Goal: Task Accomplishment & Management: Use online tool/utility

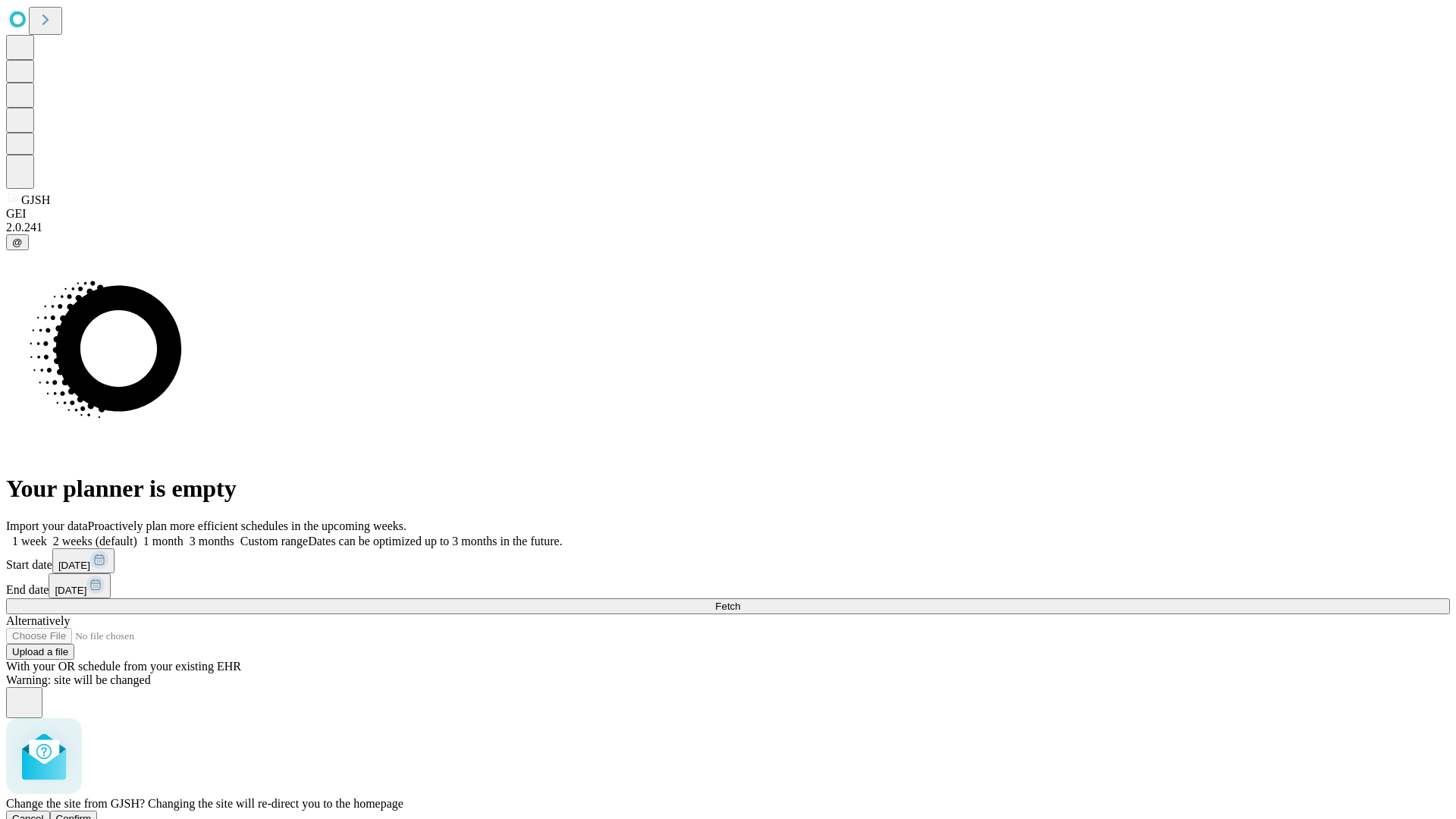
click at [92, 813] on span "Confirm" at bounding box center [73, 819] width 35 height 11
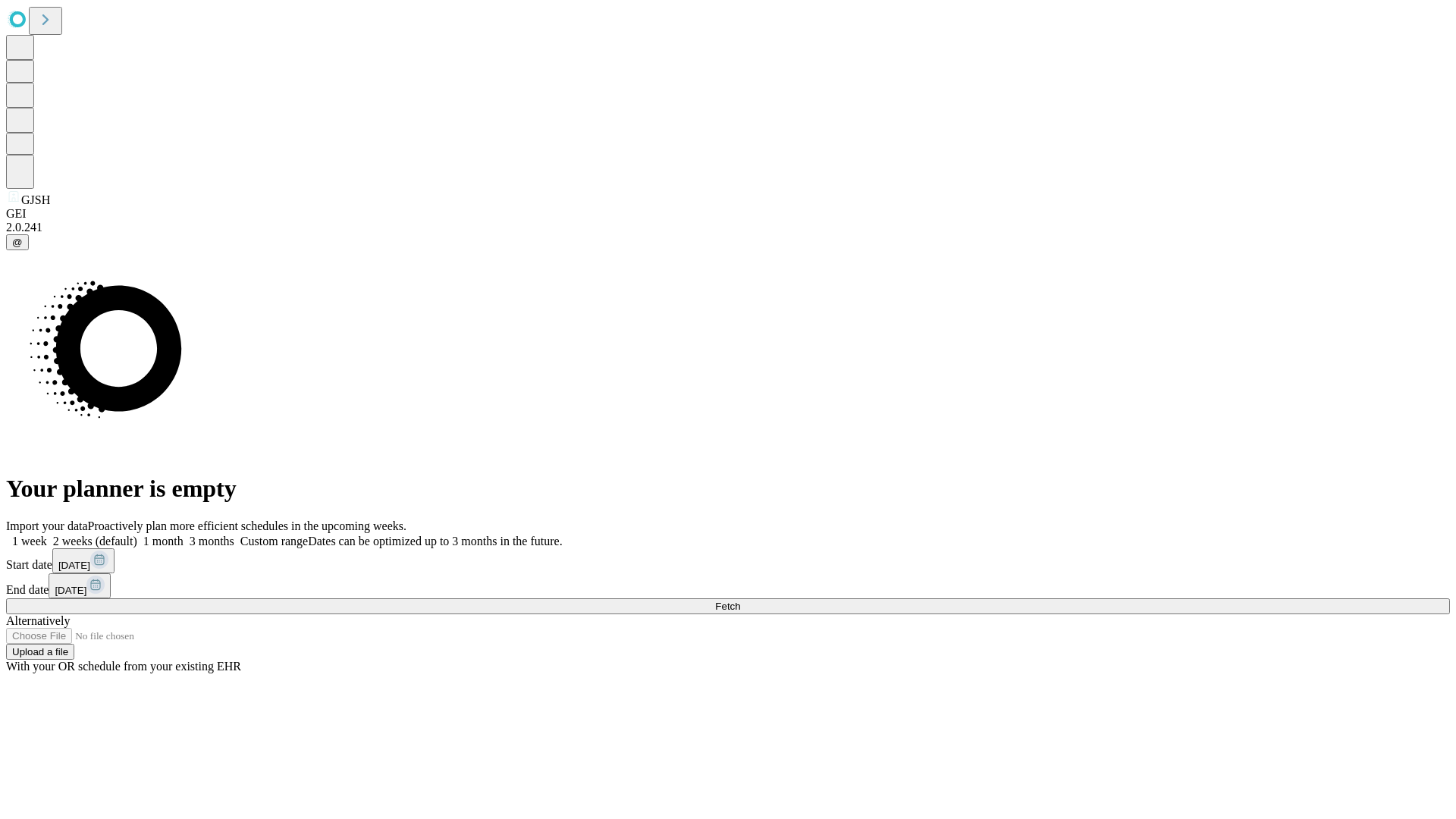
click at [137, 535] on label "2 weeks (default)" at bounding box center [92, 542] width 90 height 13
click at [740, 601] on span "Fetch" at bounding box center [728, 606] width 25 height 11
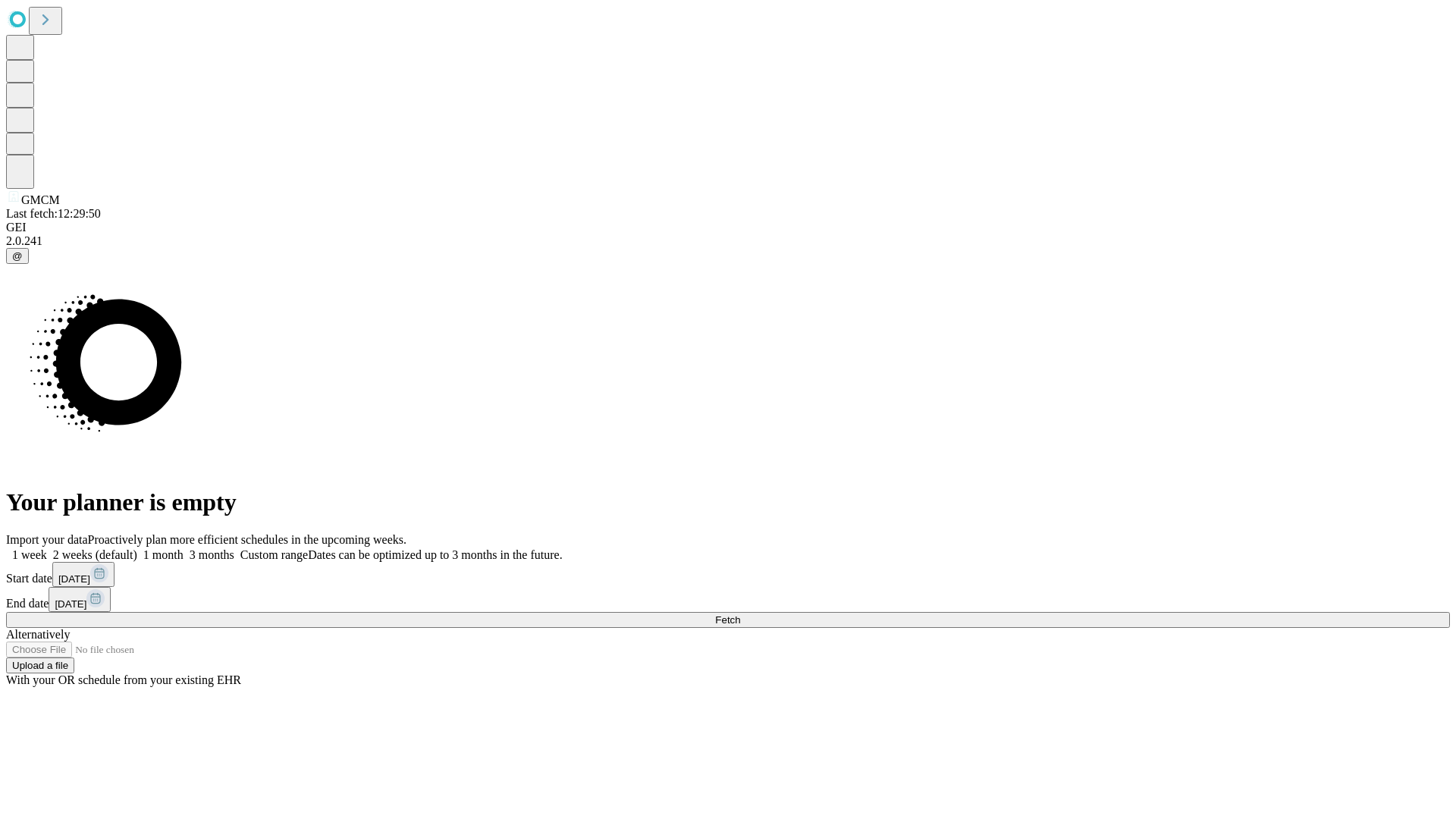
click at [137, 548] on label "2 weeks (default)" at bounding box center [92, 555] width 90 height 13
click at [740, 615] on span "Fetch" at bounding box center [728, 620] width 25 height 11
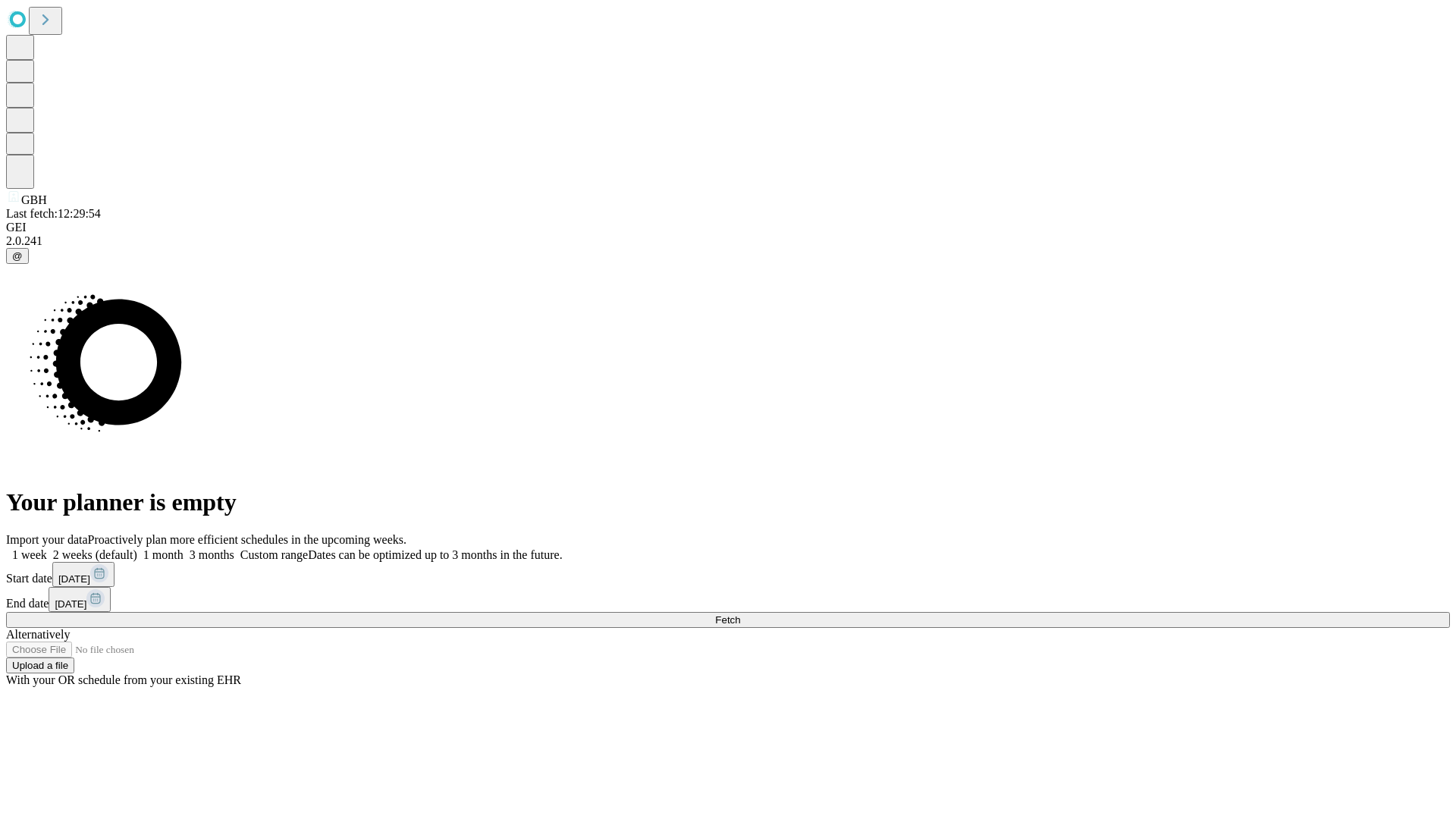
click at [137, 548] on label "2 weeks (default)" at bounding box center [92, 555] width 90 height 13
click at [740, 615] on span "Fetch" at bounding box center [728, 620] width 25 height 11
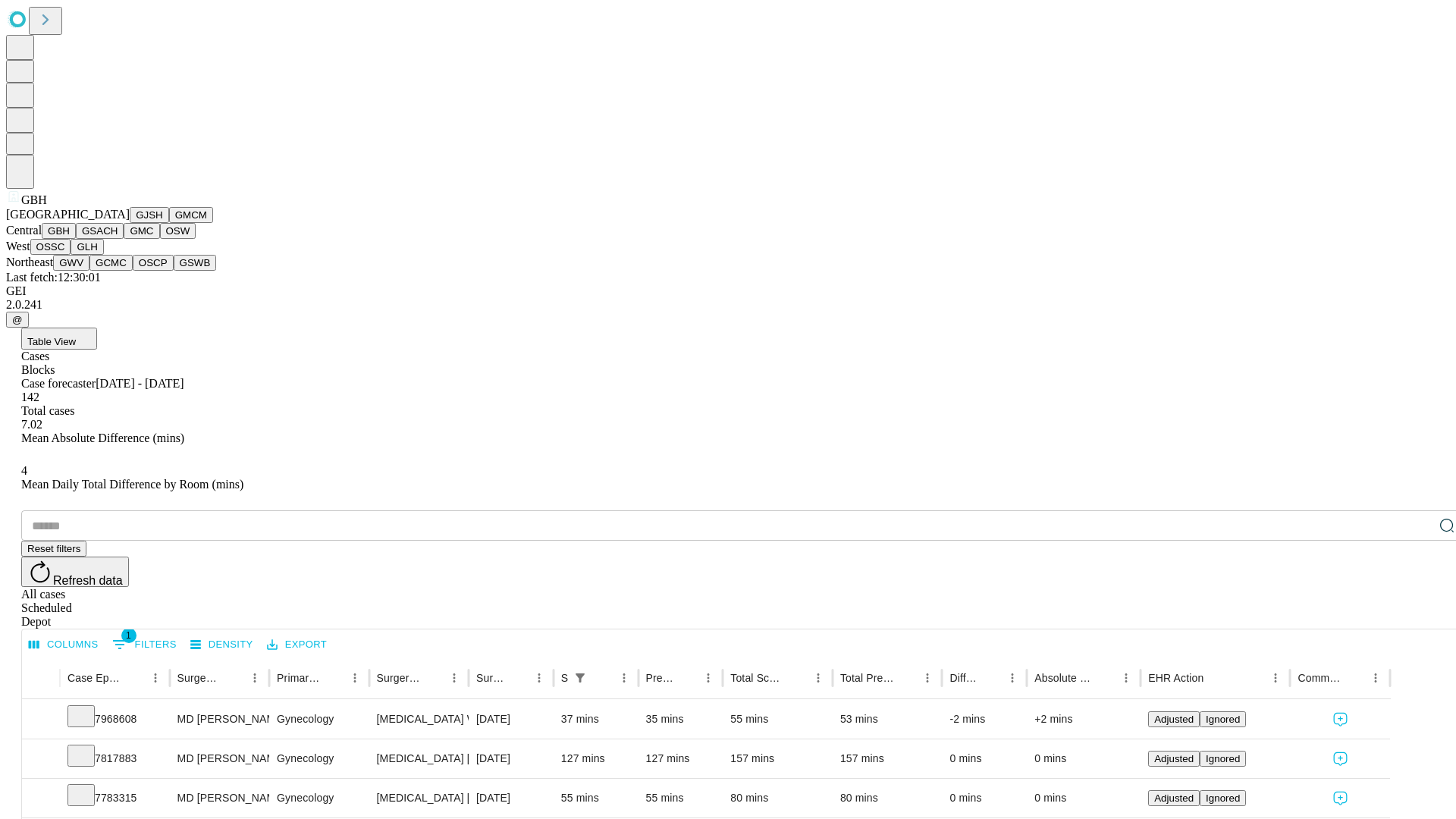
click at [117, 239] on button "GSACH" at bounding box center [99, 231] width 48 height 16
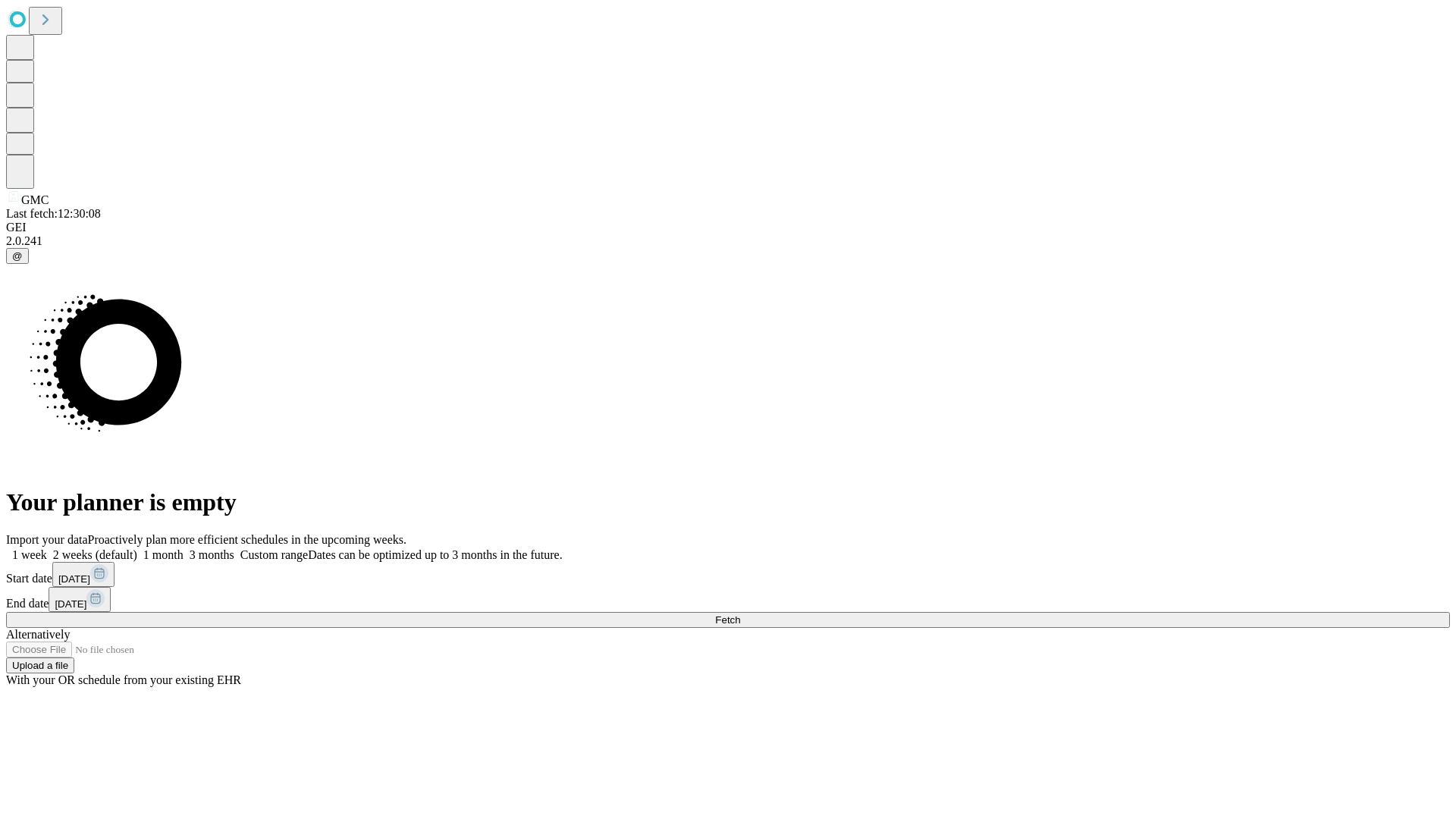
click at [137, 548] on label "2 weeks (default)" at bounding box center [92, 555] width 90 height 13
click at [740, 615] on span "Fetch" at bounding box center [728, 620] width 25 height 11
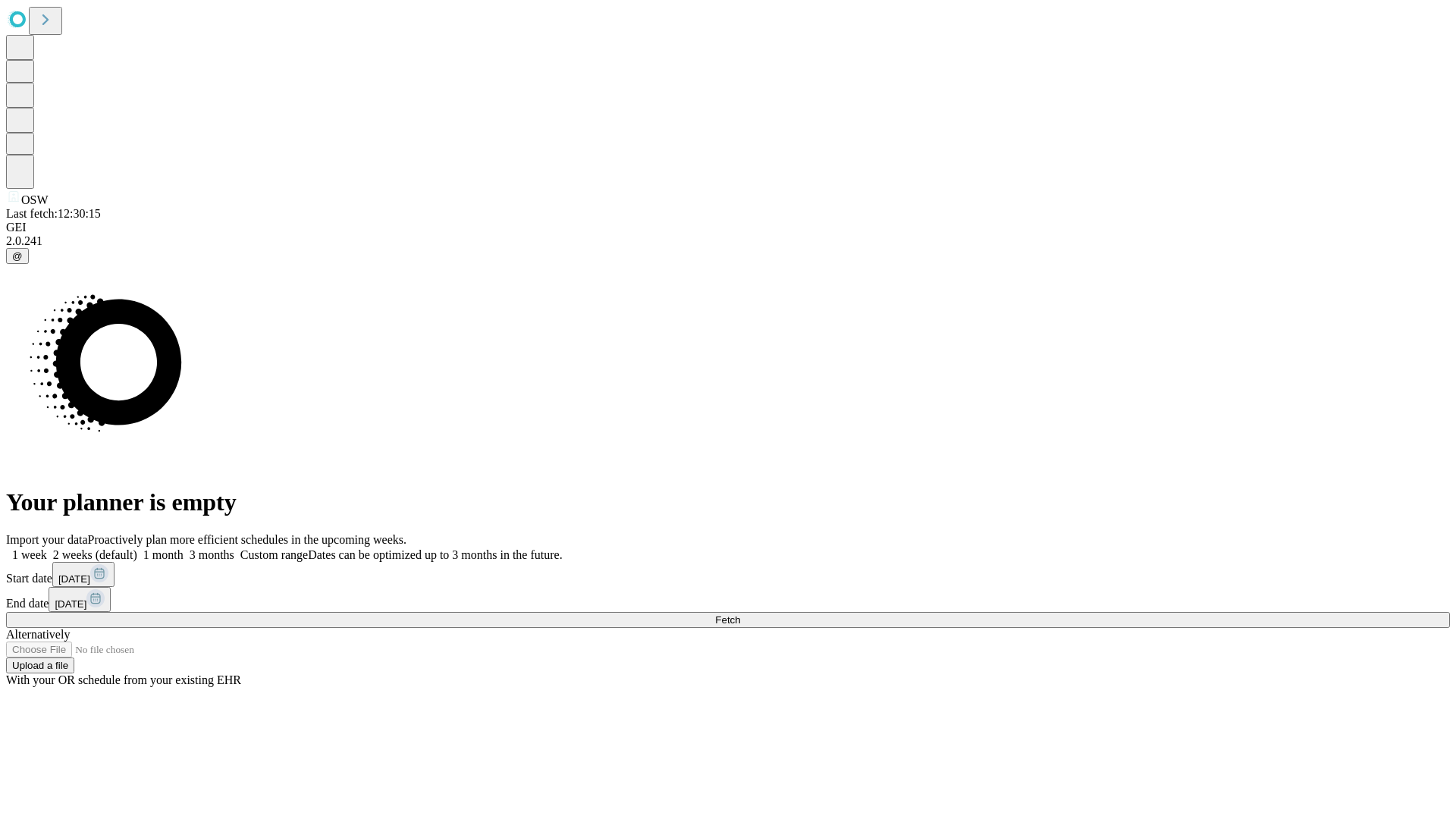
click at [137, 548] on label "2 weeks (default)" at bounding box center [92, 555] width 90 height 13
click at [740, 615] on span "Fetch" at bounding box center [728, 620] width 25 height 11
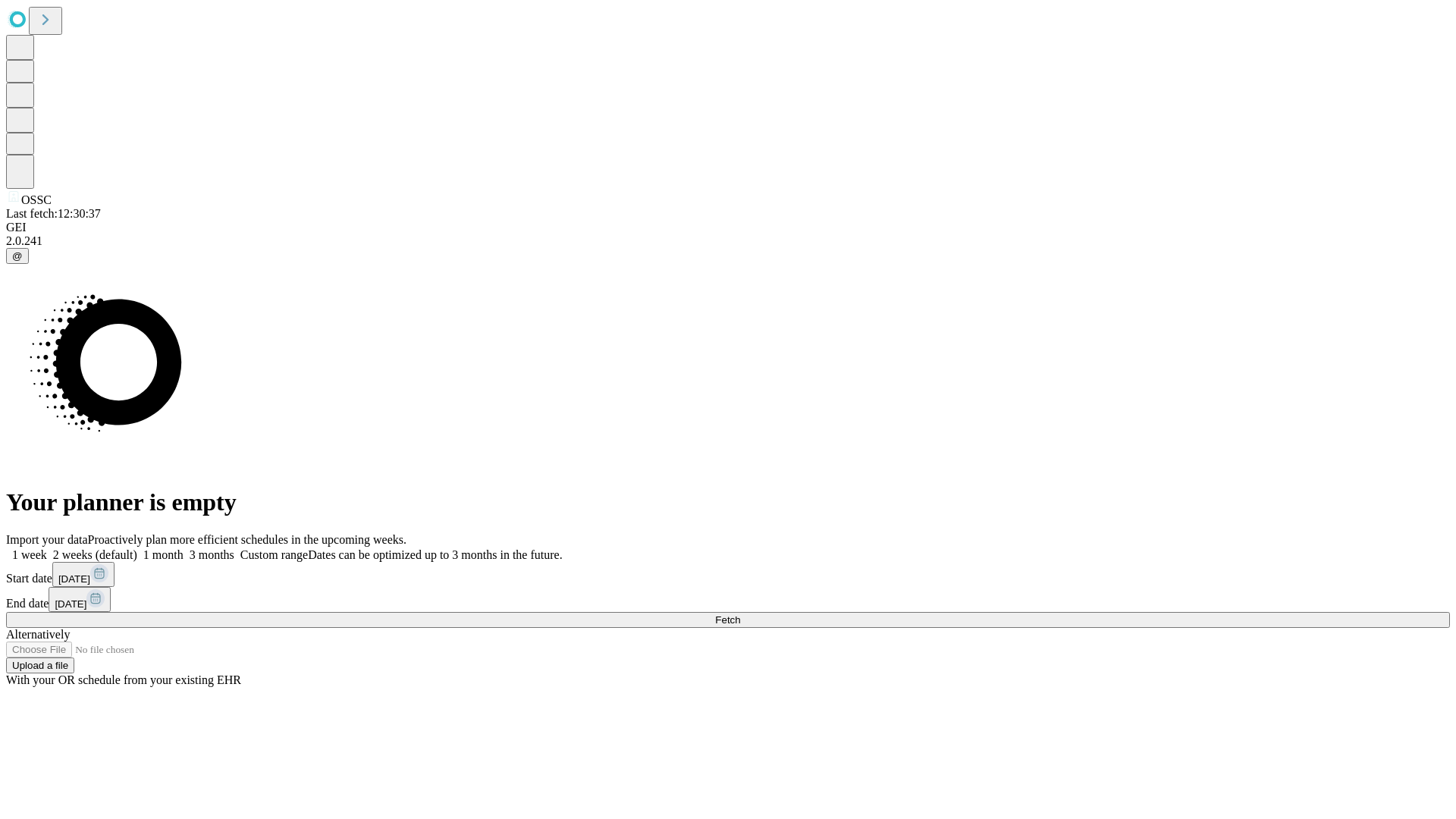
click at [740, 615] on span "Fetch" at bounding box center [728, 620] width 25 height 11
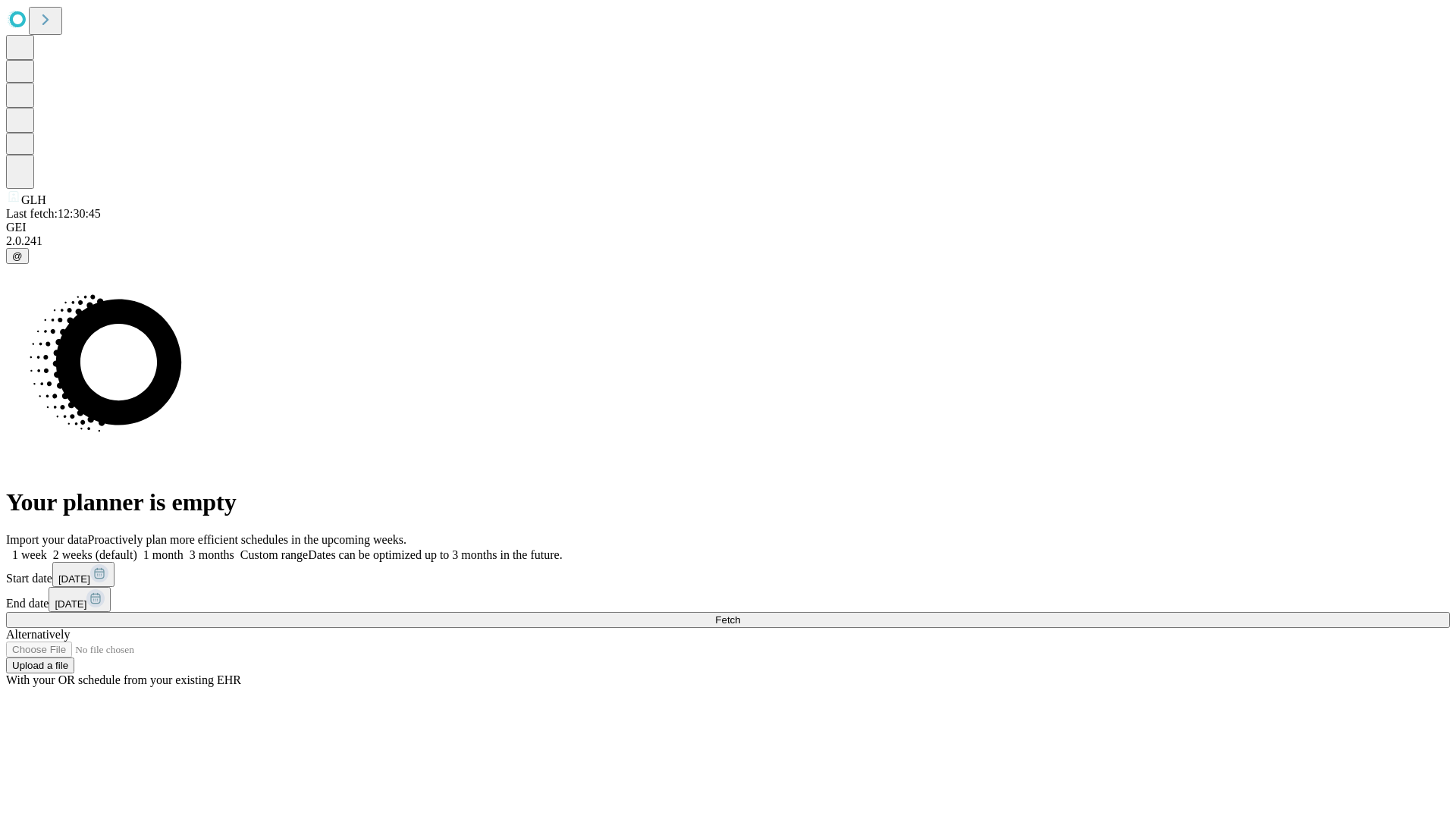
click at [137, 548] on label "2 weeks (default)" at bounding box center [92, 555] width 90 height 13
click at [740, 615] on span "Fetch" at bounding box center [728, 620] width 25 height 11
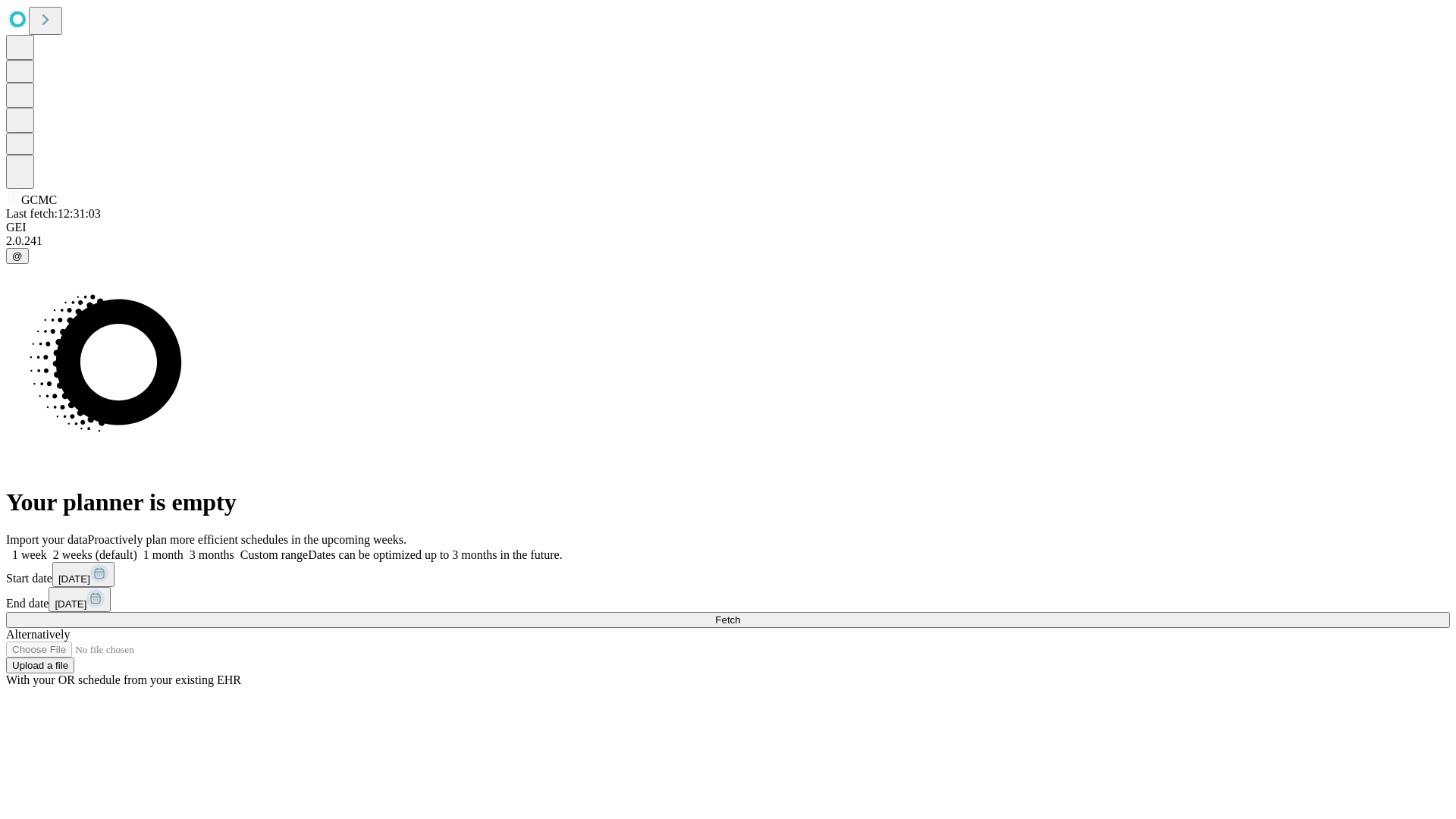
click at [137, 548] on label "2 weeks (default)" at bounding box center [92, 555] width 90 height 13
click at [740, 615] on span "Fetch" at bounding box center [728, 620] width 25 height 11
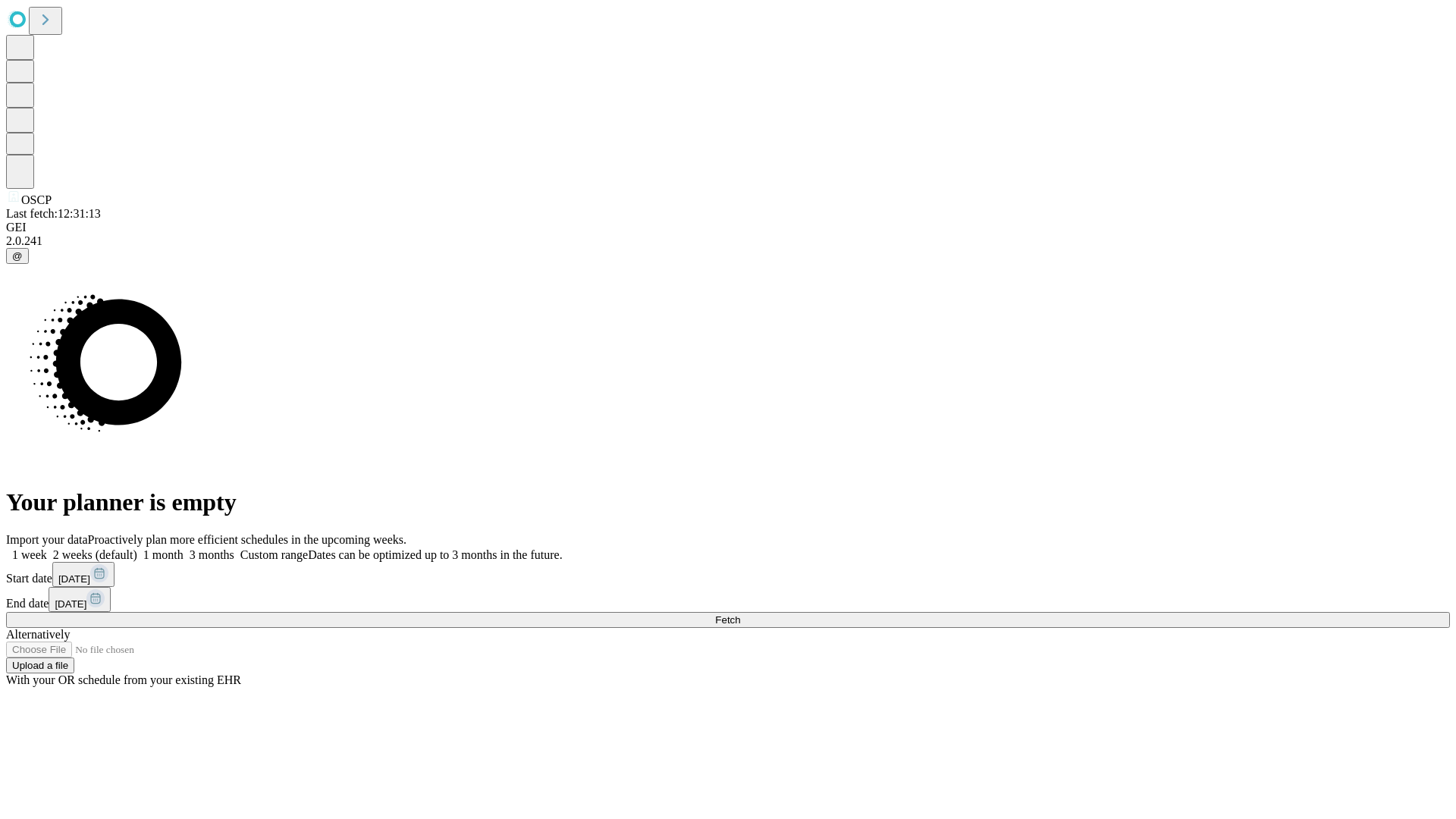
click at [137, 548] on label "2 weeks (default)" at bounding box center [92, 555] width 90 height 13
click at [740, 615] on span "Fetch" at bounding box center [728, 620] width 25 height 11
